Goal: Complete application form

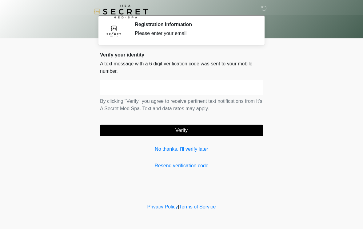
click at [217, 82] on input "text" at bounding box center [181, 87] width 163 height 15
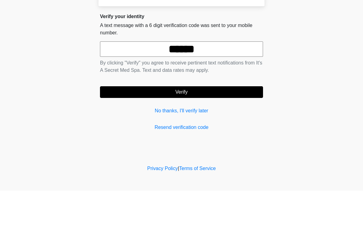
type input "******"
click at [234, 125] on button "Verify" at bounding box center [181, 131] width 163 height 12
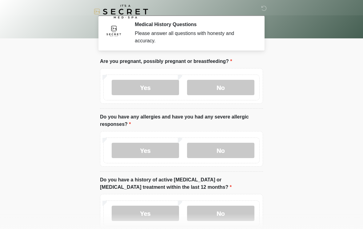
click at [221, 86] on label "No" at bounding box center [220, 87] width 67 height 15
click at [243, 150] on label "No" at bounding box center [220, 150] width 67 height 15
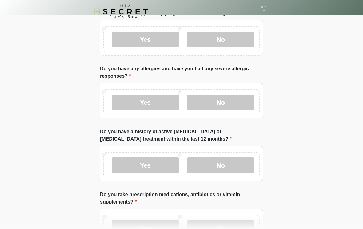
click at [239, 165] on label "No" at bounding box center [220, 165] width 67 height 15
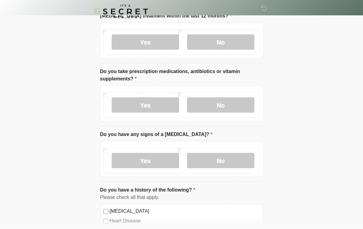
click at [242, 99] on label "No" at bounding box center [220, 105] width 67 height 15
click at [161, 103] on label "Yes" at bounding box center [145, 104] width 67 height 15
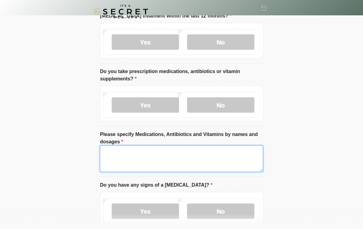
click at [210, 159] on textarea "Please specify Medications, Antibiotics and Vitamins by names and dosages" at bounding box center [181, 159] width 163 height 26
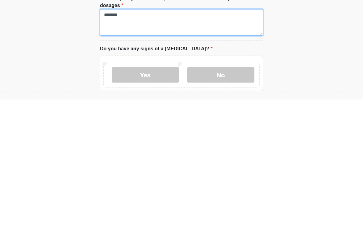
type textarea "******"
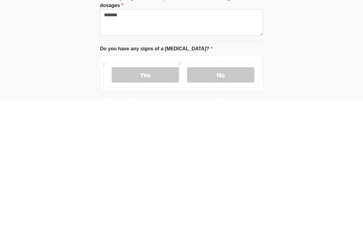
click at [208, 197] on label "No" at bounding box center [220, 204] width 67 height 15
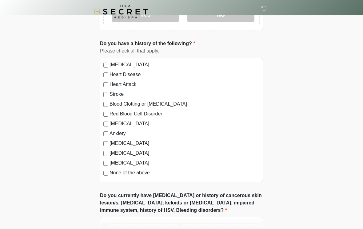
scroll to position [370, 0]
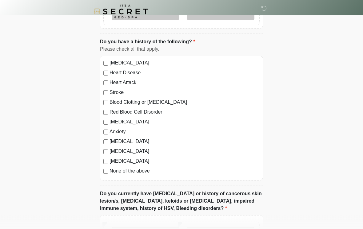
click at [124, 131] on label "Anxiety" at bounding box center [184, 131] width 150 height 7
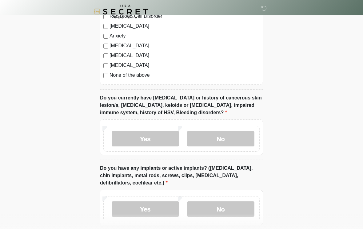
scroll to position [469, 0]
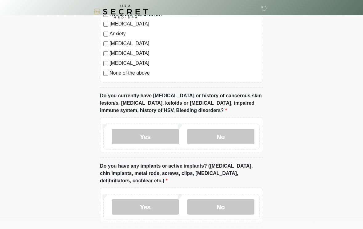
click at [222, 133] on label "No" at bounding box center [220, 136] width 67 height 15
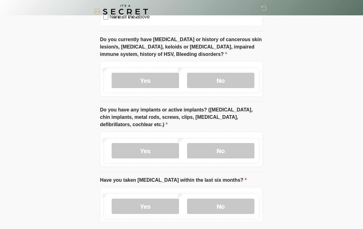
click at [236, 153] on label "No" at bounding box center [220, 150] width 67 height 15
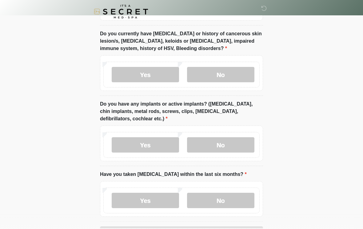
scroll to position [562, 0]
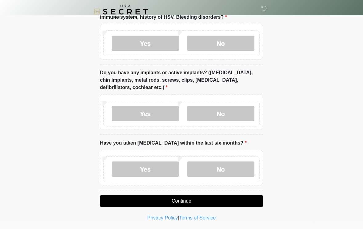
click at [238, 164] on label "No" at bounding box center [220, 169] width 67 height 15
click at [170, 111] on label "Yes" at bounding box center [145, 113] width 67 height 15
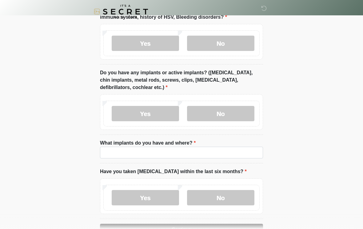
click at [233, 113] on label "No" at bounding box center [220, 113] width 67 height 15
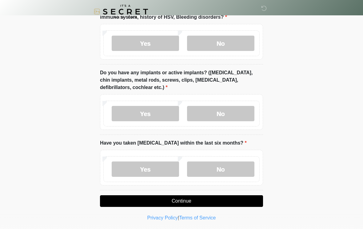
click at [164, 118] on label "Yes" at bounding box center [145, 113] width 67 height 15
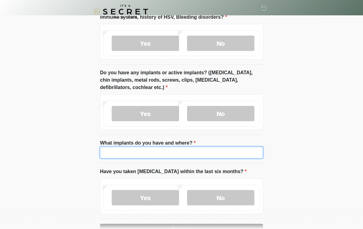
click at [188, 150] on input "What implants do you have and where?" at bounding box center [181, 153] width 163 height 12
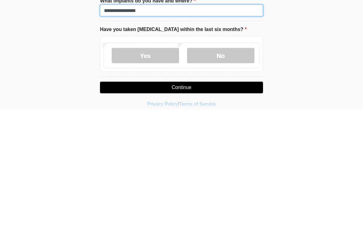
type input "**********"
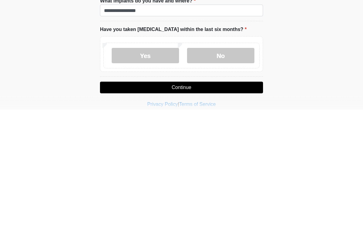
click at [240, 168] on label "No" at bounding box center [220, 175] width 67 height 15
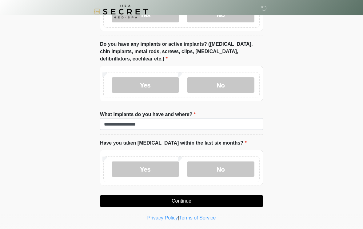
click at [222, 201] on button "Continue" at bounding box center [181, 201] width 163 height 12
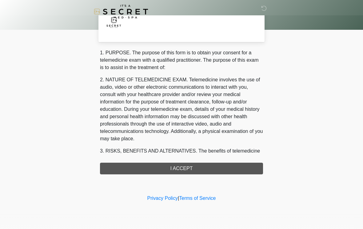
scroll to position [0, 0]
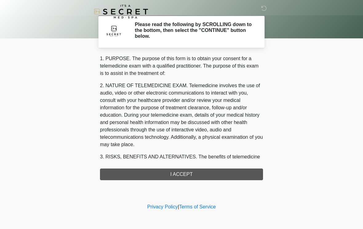
click at [214, 178] on div "1. PURPOSE. The purpose of this form is to obtain your consent for a telemedici…" at bounding box center [181, 117] width 163 height 125
click at [222, 172] on div "1. PURPOSE. The purpose of this form is to obtain your consent for a telemedici…" at bounding box center [181, 117] width 163 height 125
click at [199, 172] on div "1. PURPOSE. The purpose of this form is to obtain your consent for a telemedici…" at bounding box center [181, 117] width 163 height 125
click at [196, 174] on div "1. PURPOSE. The purpose of this form is to obtain your consent for a telemedici…" at bounding box center [181, 117] width 163 height 125
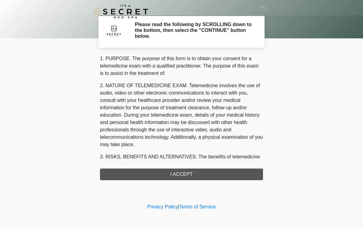
click at [198, 175] on div "1. PURPOSE. The purpose of this form is to obtain your consent for a telemedici…" at bounding box center [181, 117] width 163 height 125
click at [213, 177] on div "1. PURPOSE. The purpose of this form is to obtain your consent for a telemedici…" at bounding box center [181, 117] width 163 height 125
click at [211, 165] on div "1. PURPOSE. The purpose of this form is to obtain your consent for a telemedici…" at bounding box center [181, 117] width 163 height 125
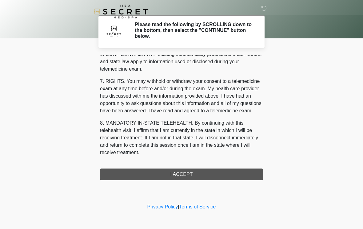
scroll to position [250, 0]
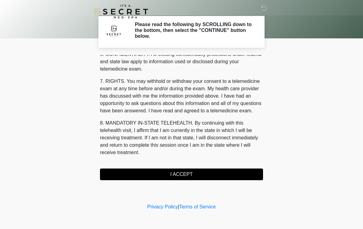
click at [202, 175] on button "I ACCEPT" at bounding box center [181, 175] width 163 height 12
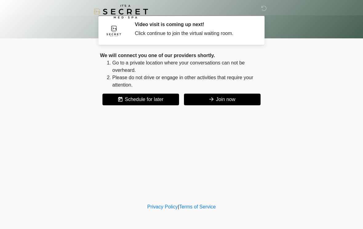
click at [234, 103] on button "Join now" at bounding box center [222, 100] width 77 height 12
